Goal: Book appointment/travel/reservation

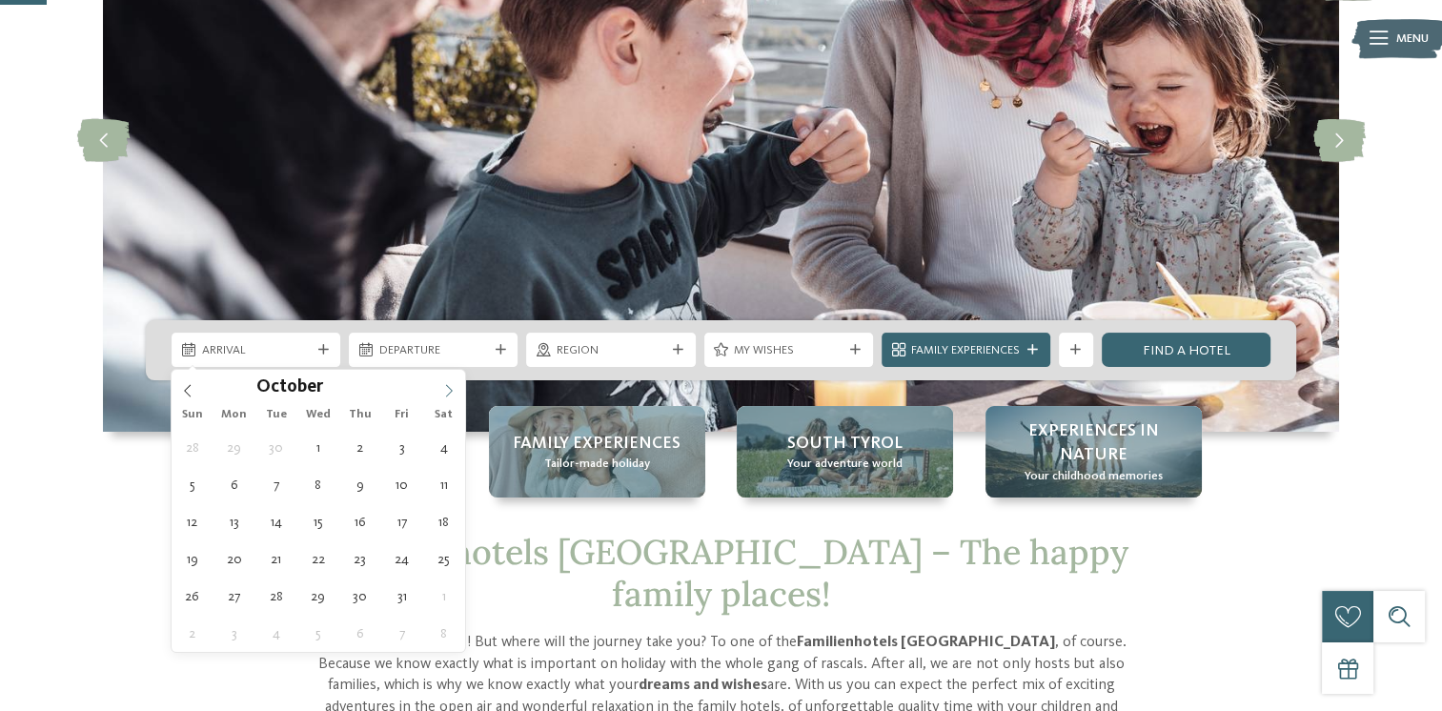
click at [449, 391] on icon at bounding box center [448, 390] width 13 height 13
type input "****"
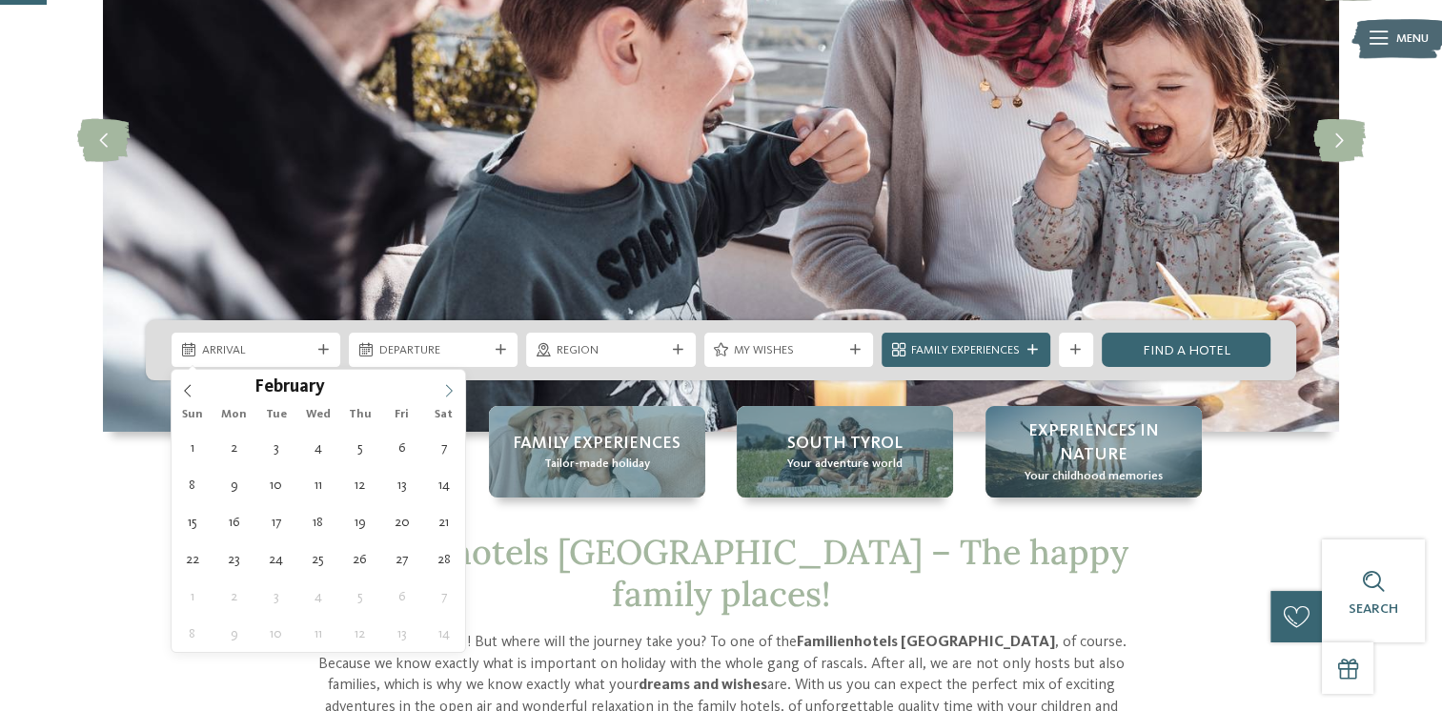
click at [449, 391] on icon at bounding box center [448, 390] width 13 height 13
type div "14.02.2026"
type input "****"
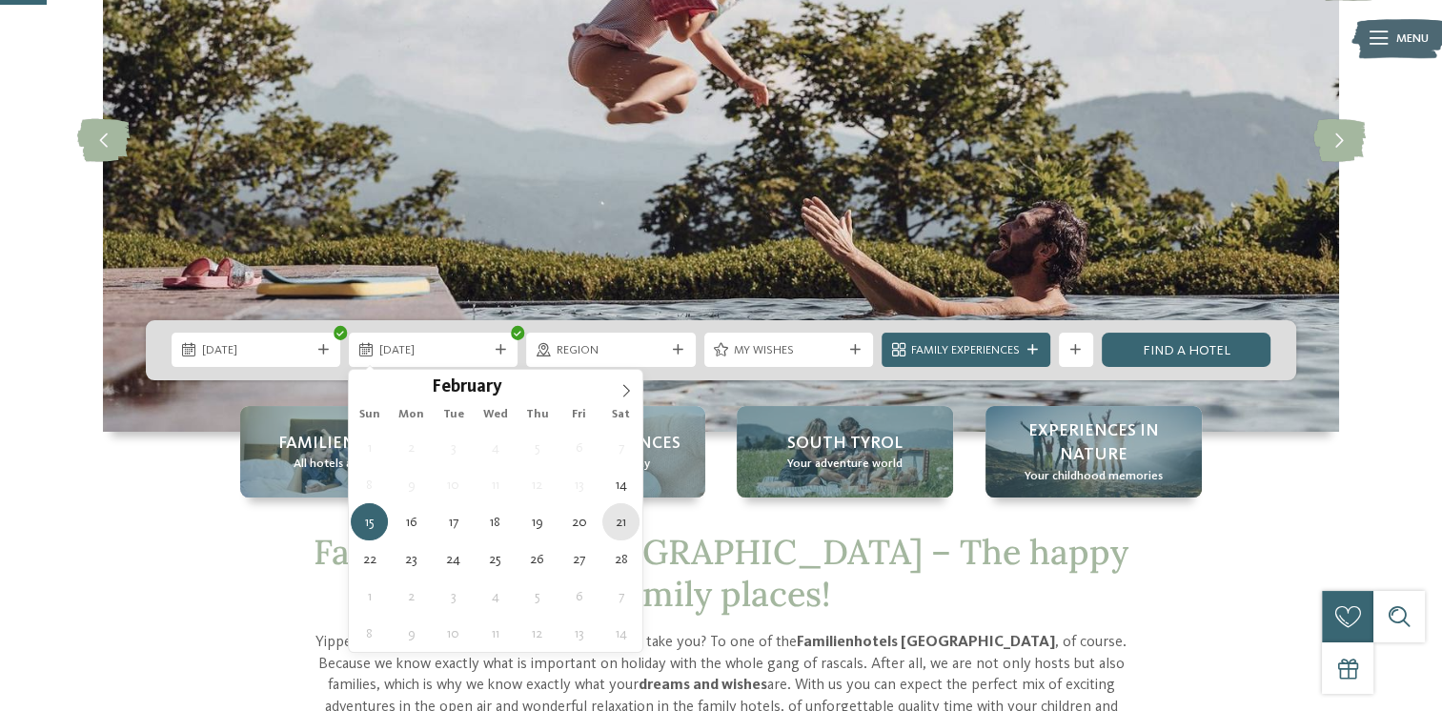
type div "21.02.2026"
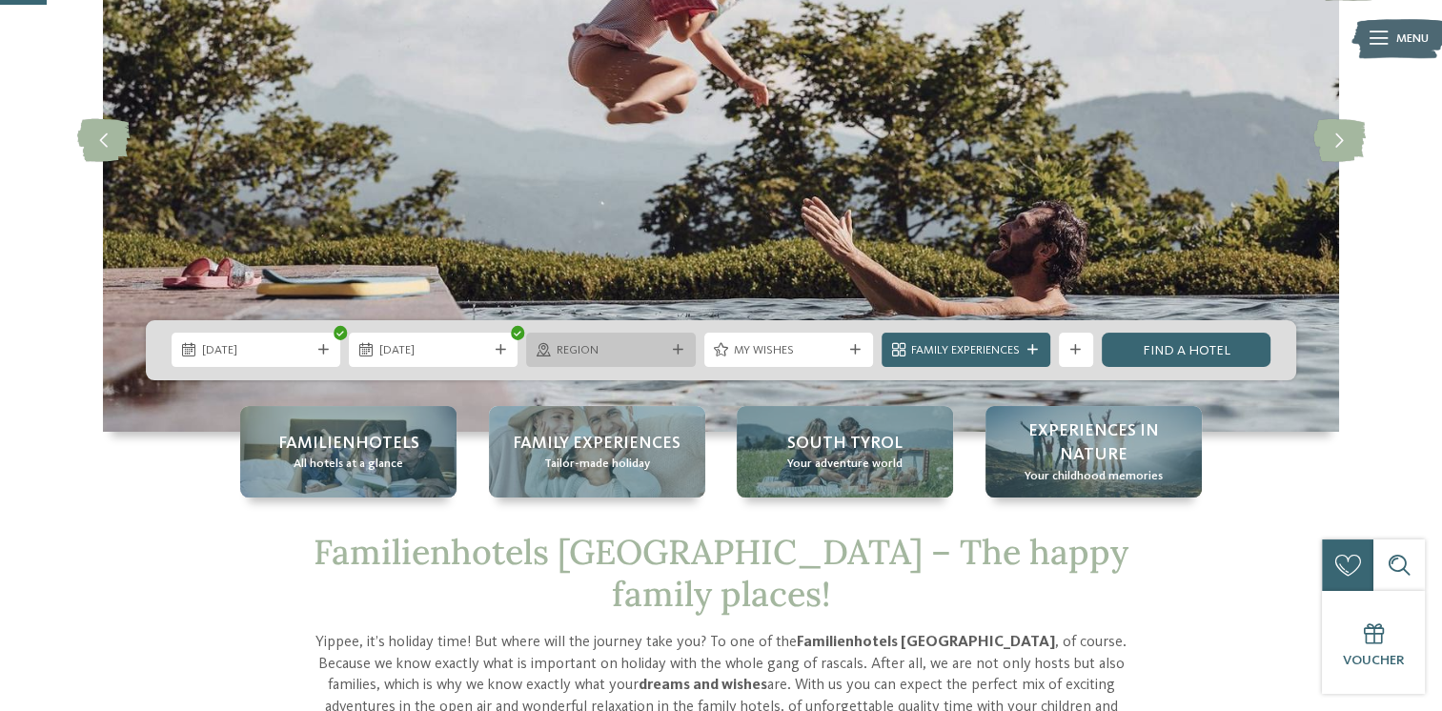
click at [673, 345] on icon at bounding box center [678, 350] width 10 height 10
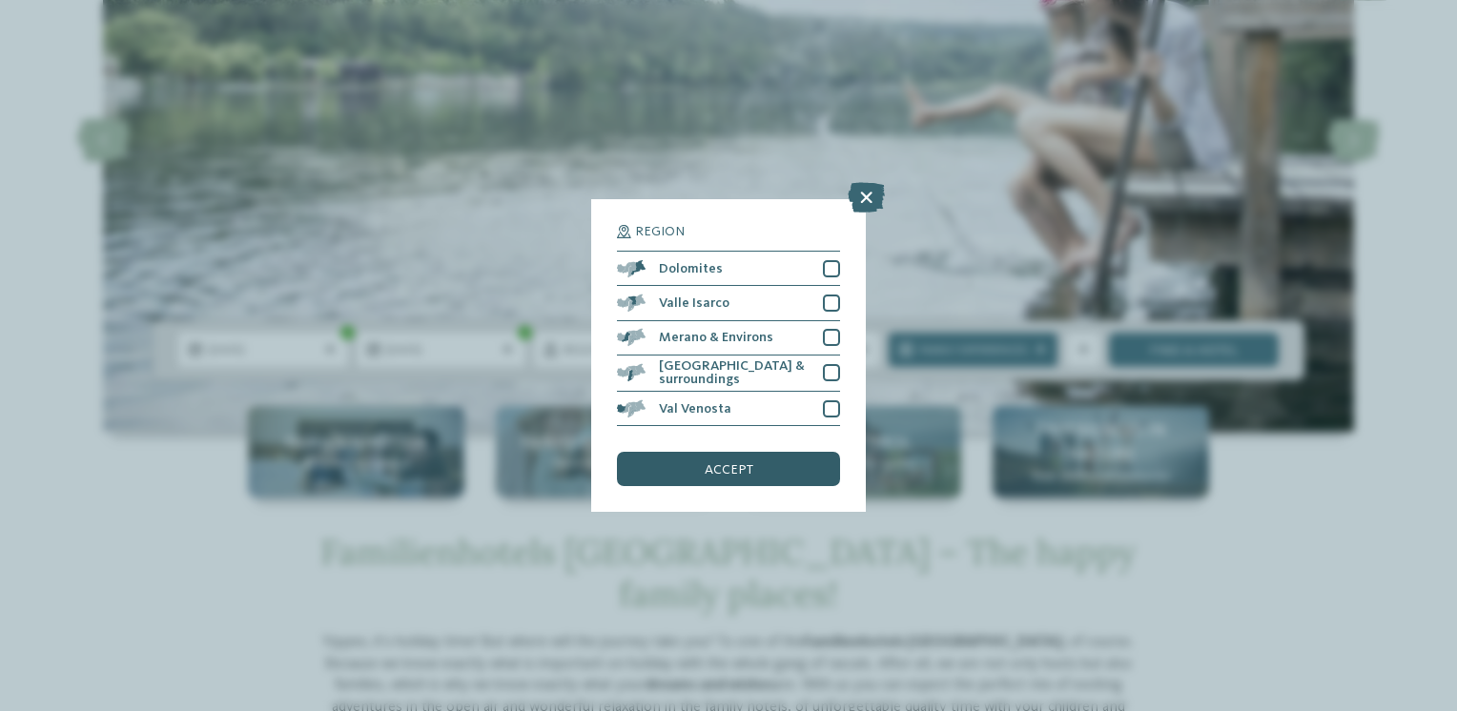
click at [736, 477] on div "accept" at bounding box center [728, 469] width 223 height 34
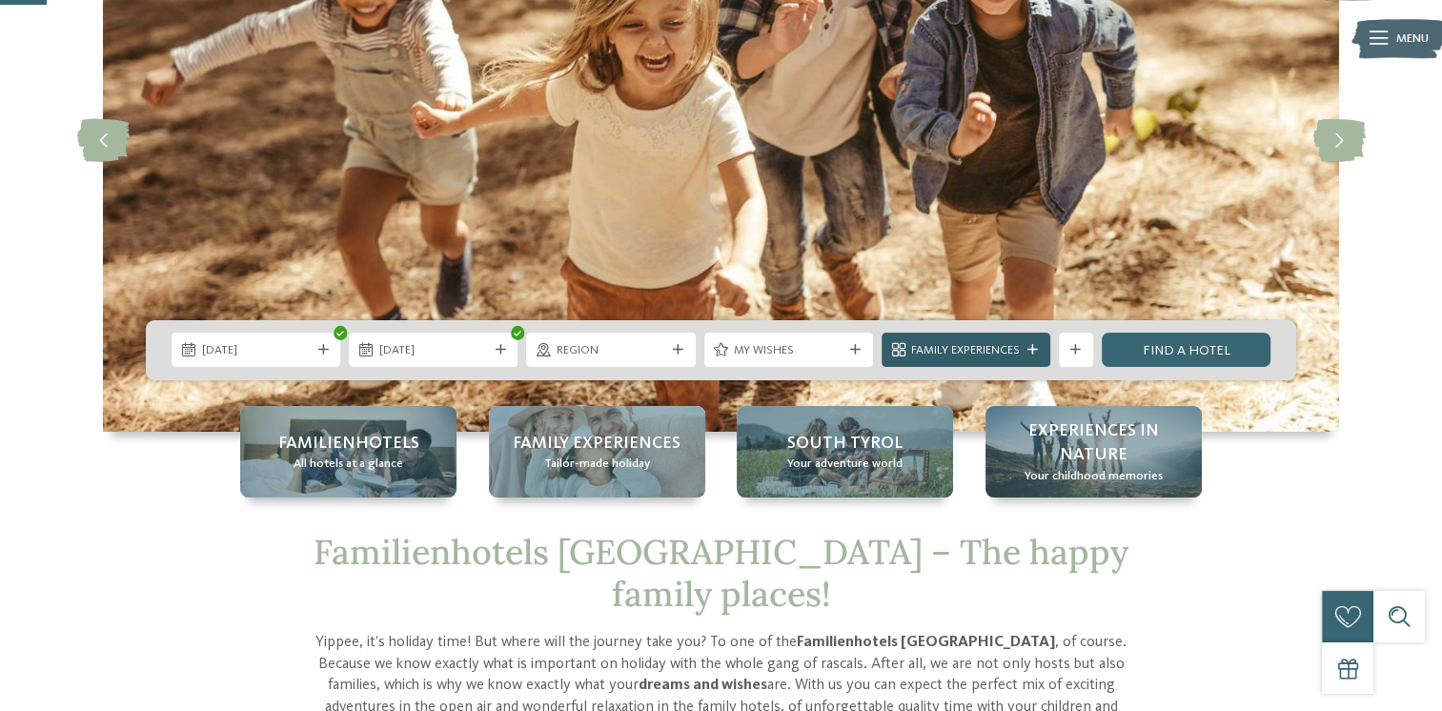
click at [986, 349] on span "Family Experiences" at bounding box center [965, 350] width 109 height 17
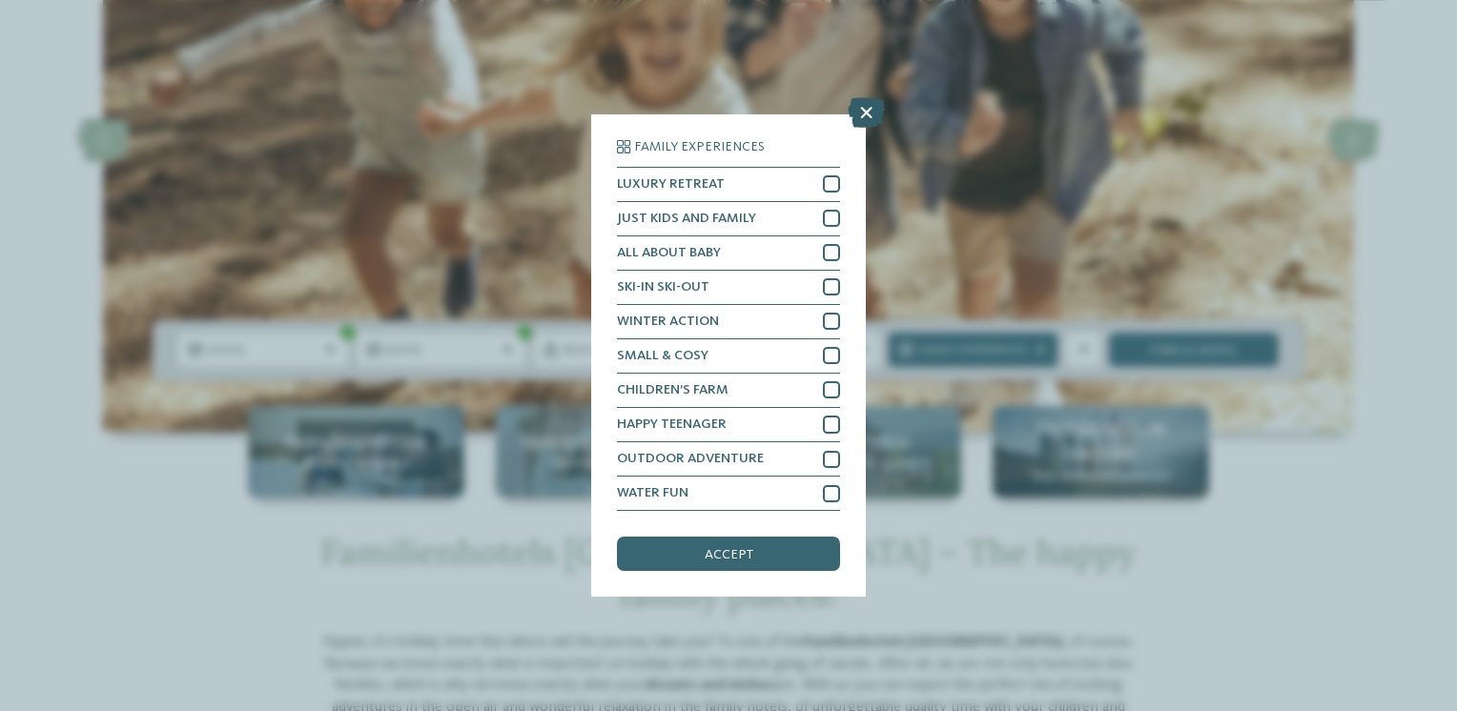
click at [864, 112] on icon at bounding box center [866, 112] width 37 height 31
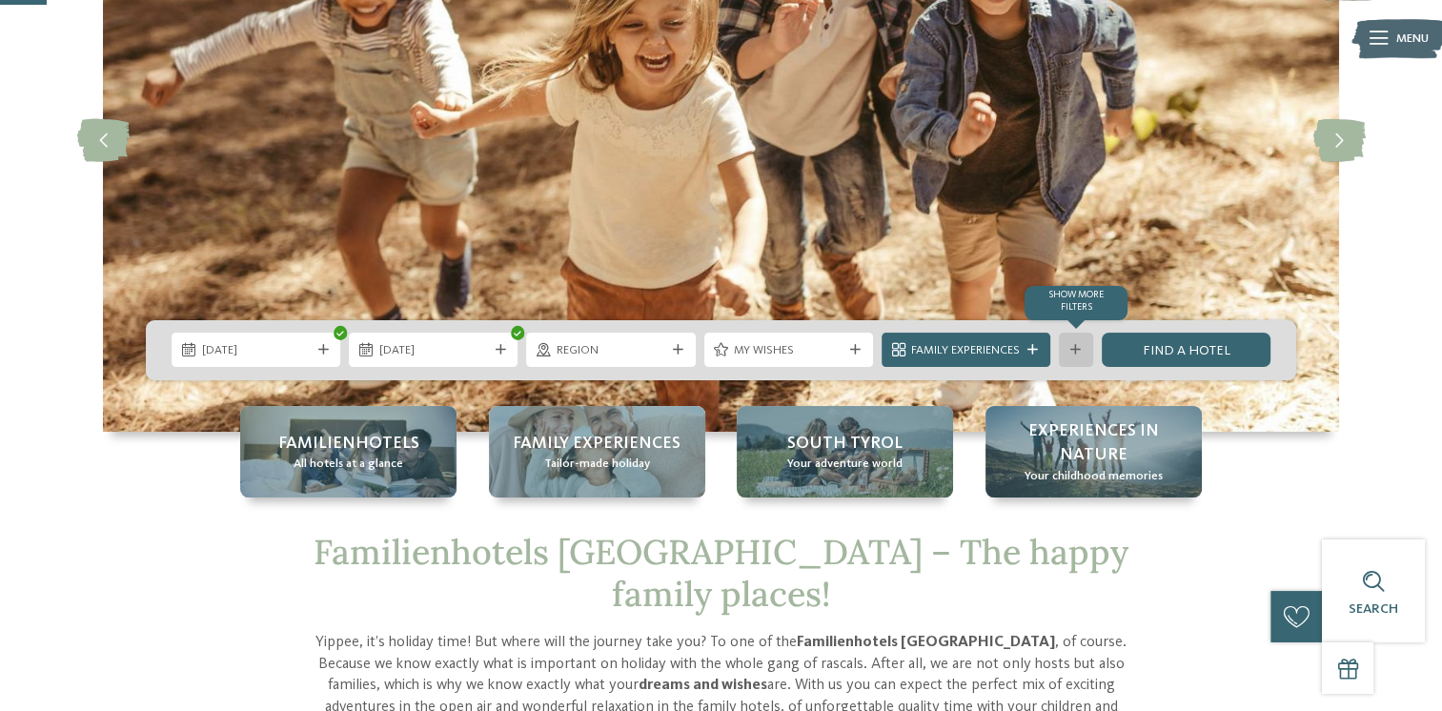
click at [1072, 349] on icon at bounding box center [1076, 350] width 10 height 10
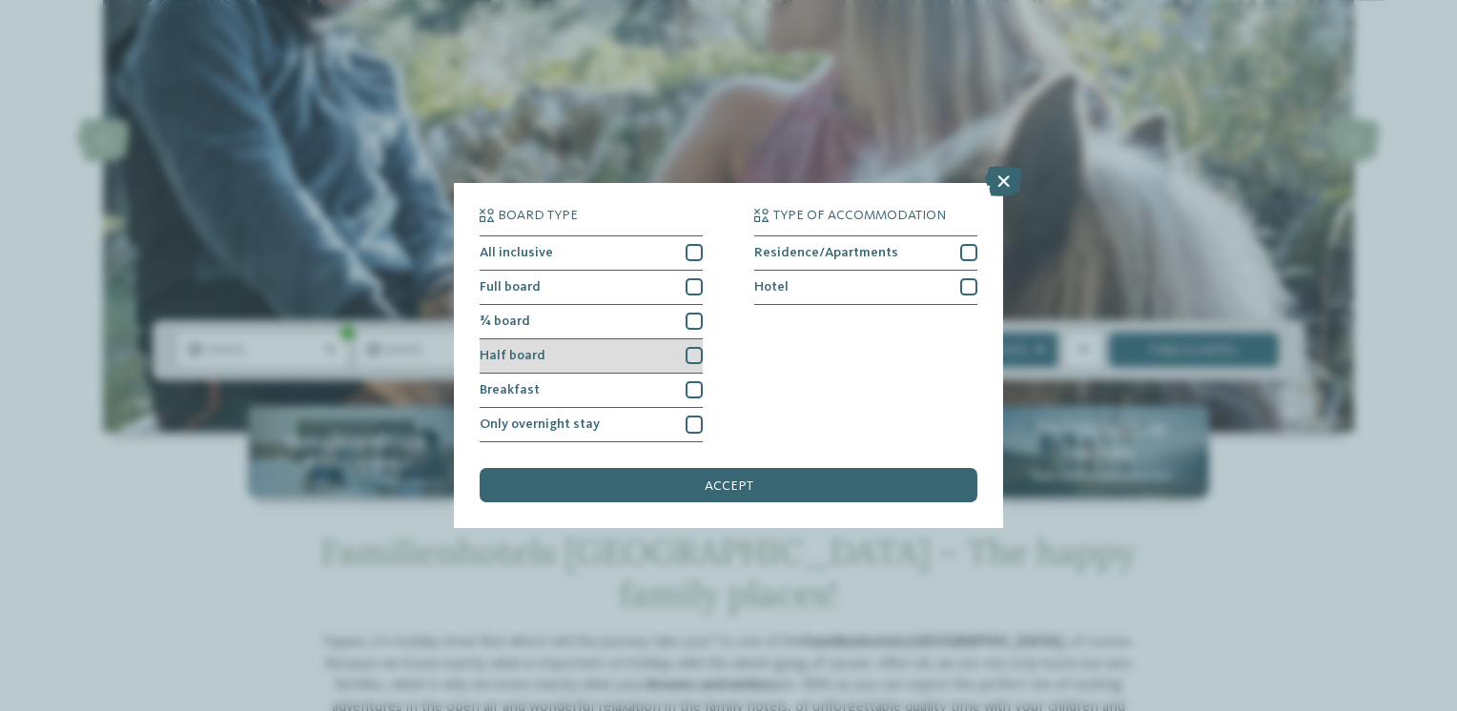
click at [689, 353] on div at bounding box center [693, 355] width 17 height 17
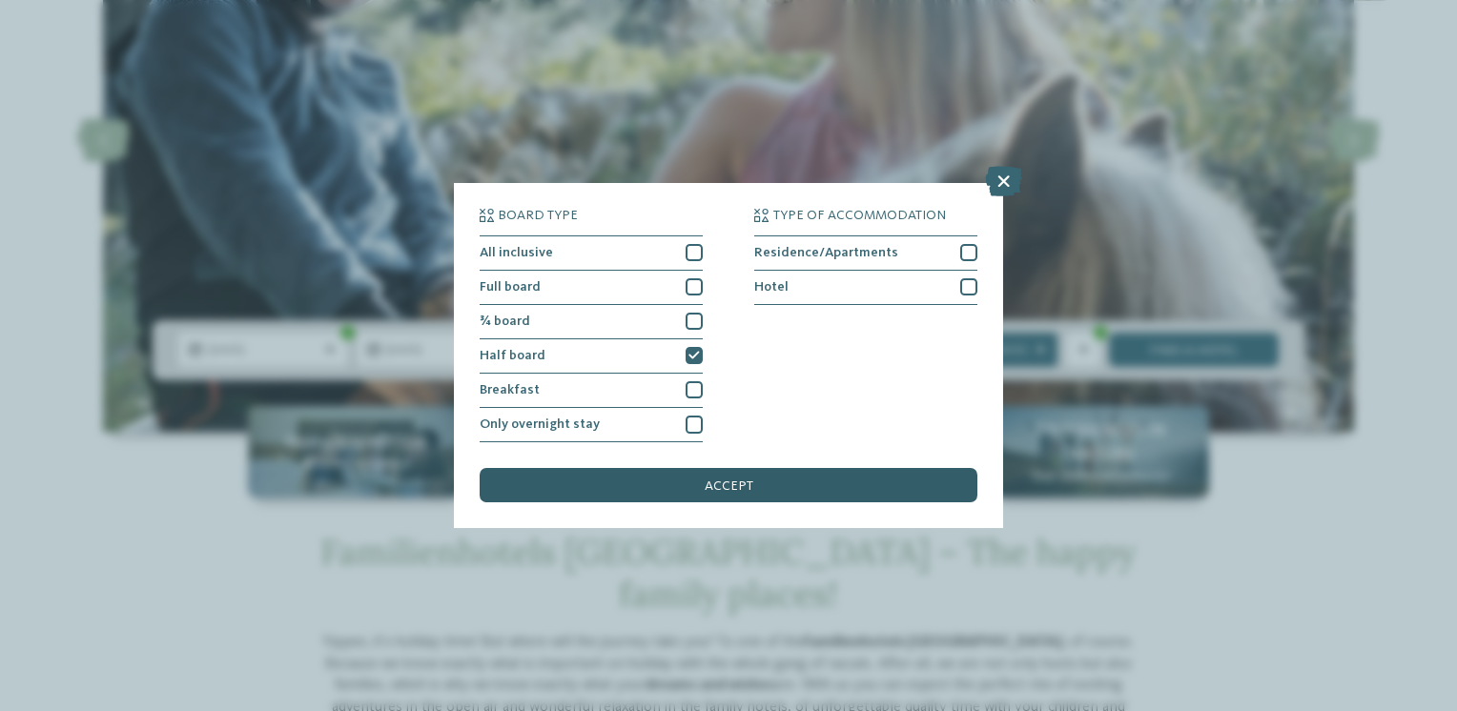
click at [737, 480] on span "accept" at bounding box center [729, 486] width 49 height 13
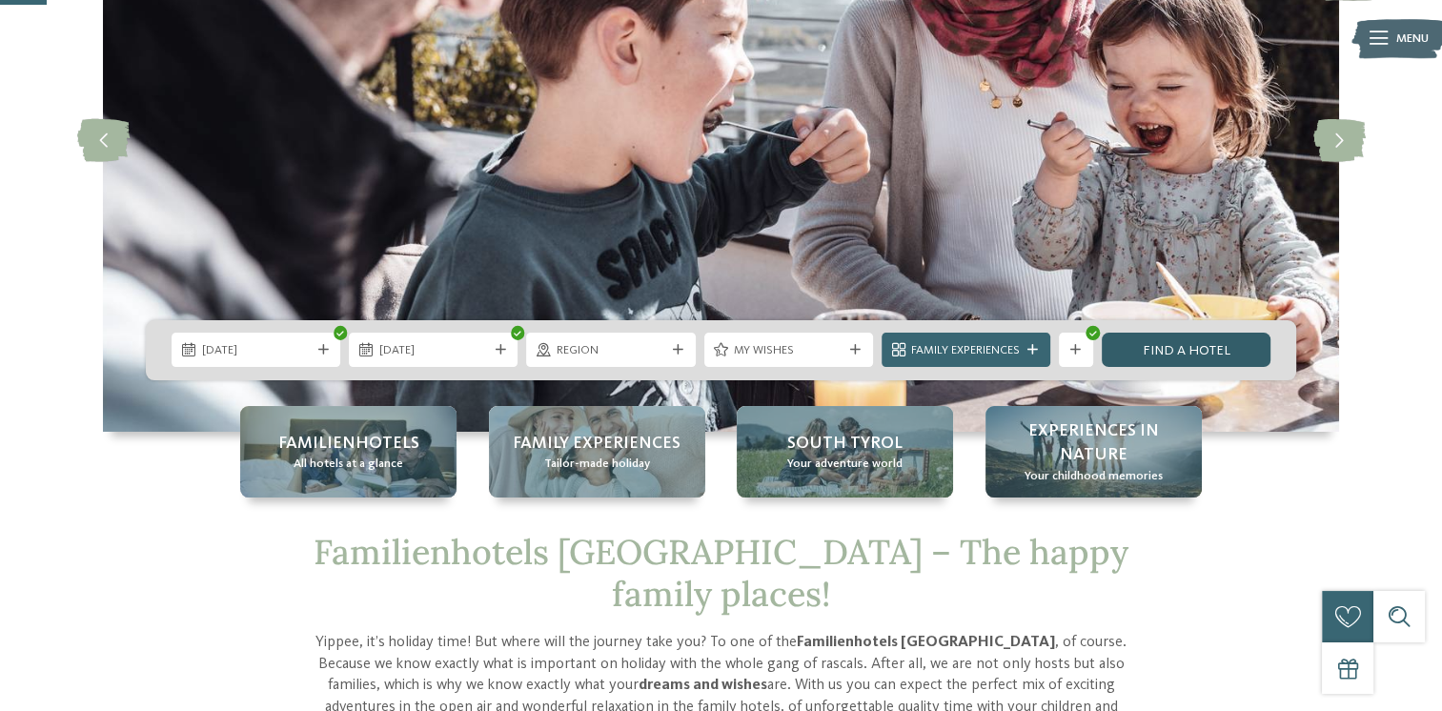
click at [1138, 351] on link "Find a hotel" at bounding box center [1186, 350] width 169 height 34
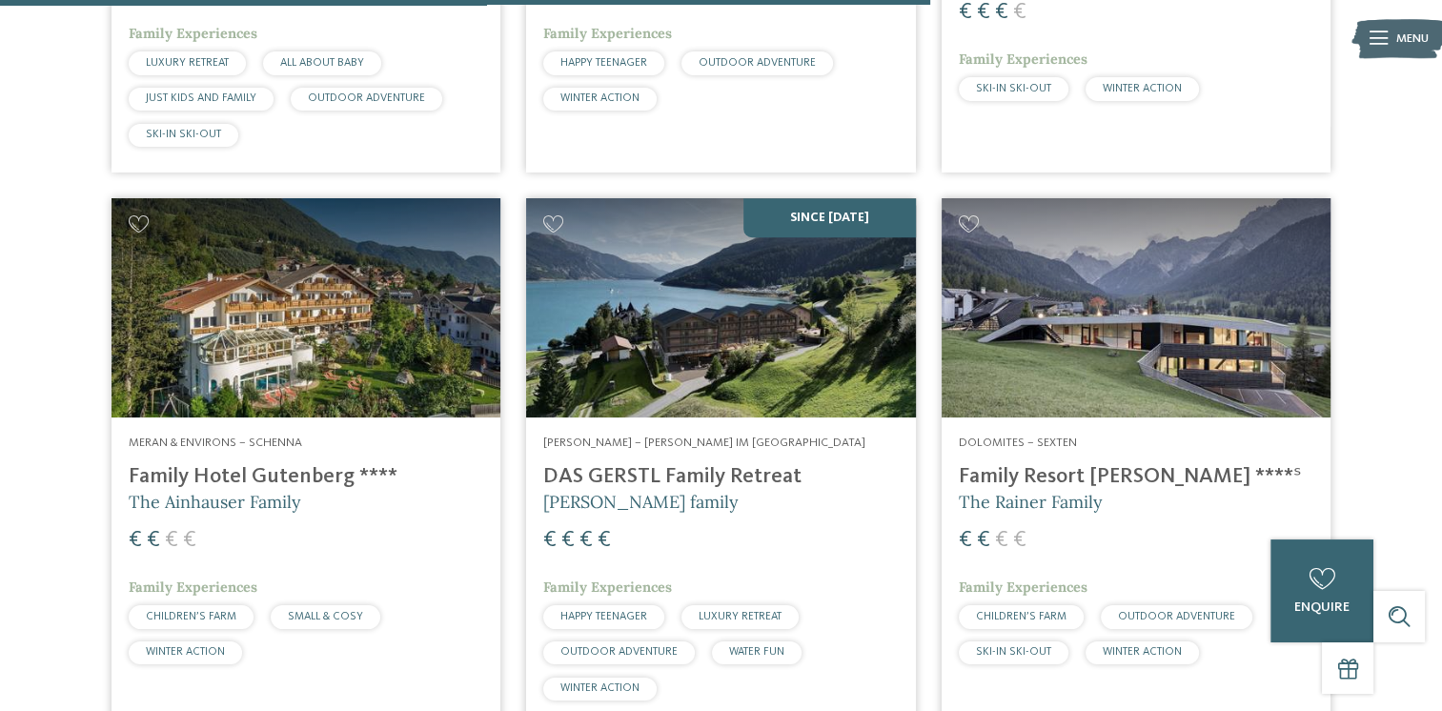
scroll to position [1312, 0]
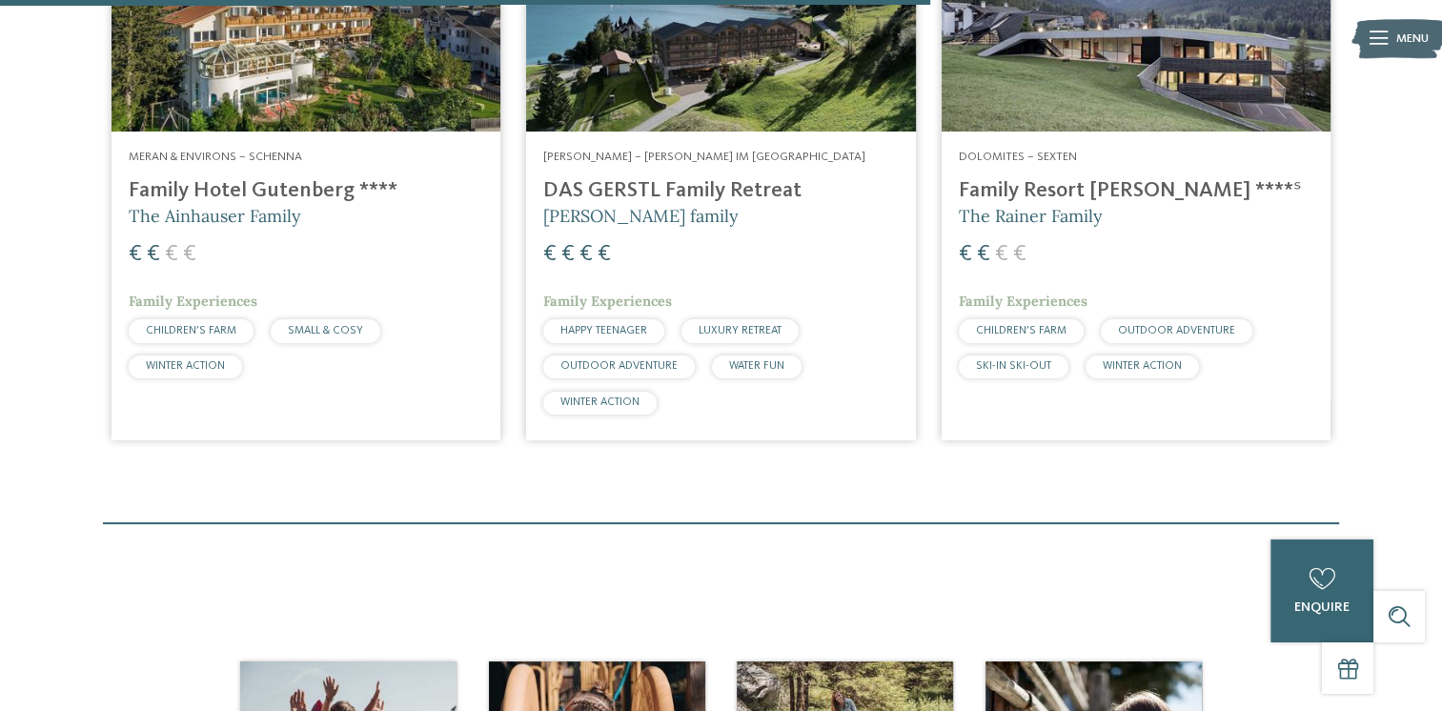
click at [1058, 178] on h4 "Family Resort [PERSON_NAME] ****ˢ" at bounding box center [1136, 191] width 355 height 26
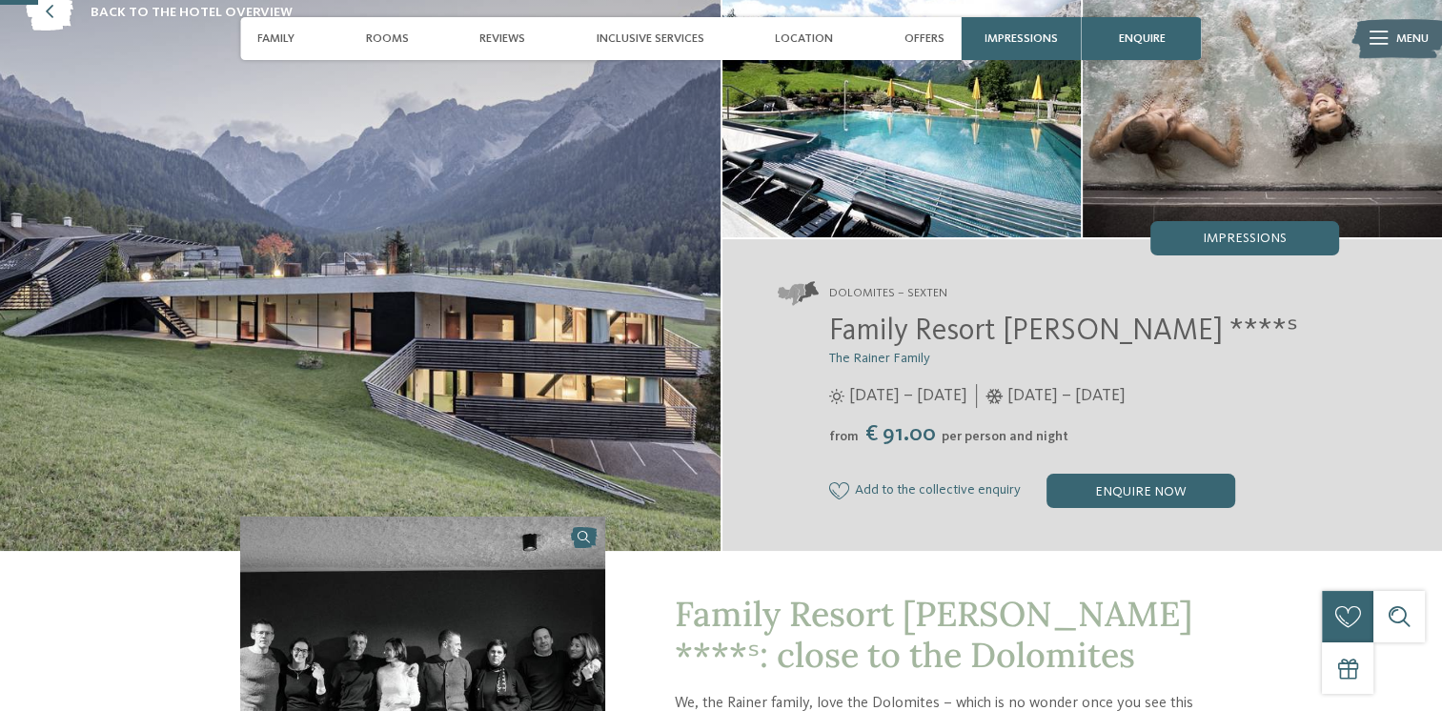
scroll to position [126, 0]
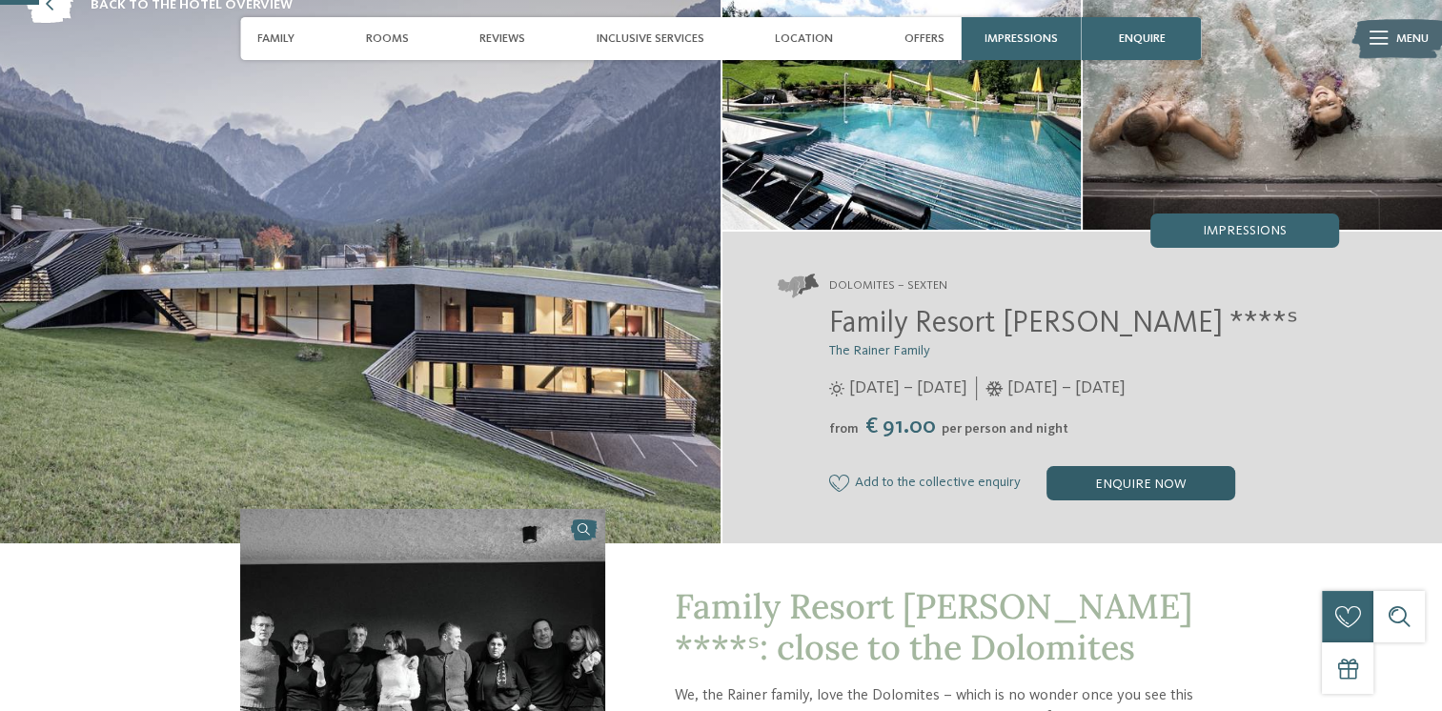
click at [1104, 478] on div "enquire now" at bounding box center [1141, 483] width 189 height 34
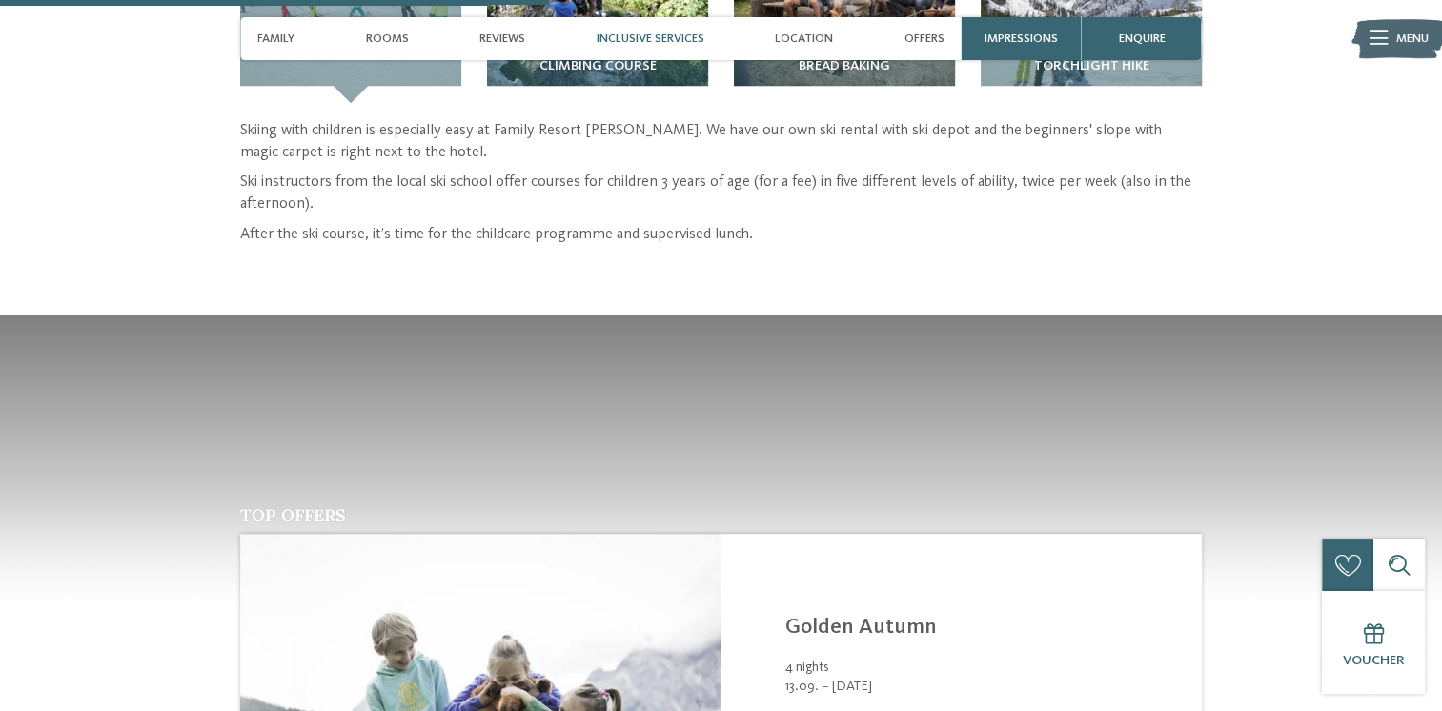
scroll to position [0, 0]
